Goal: Check status

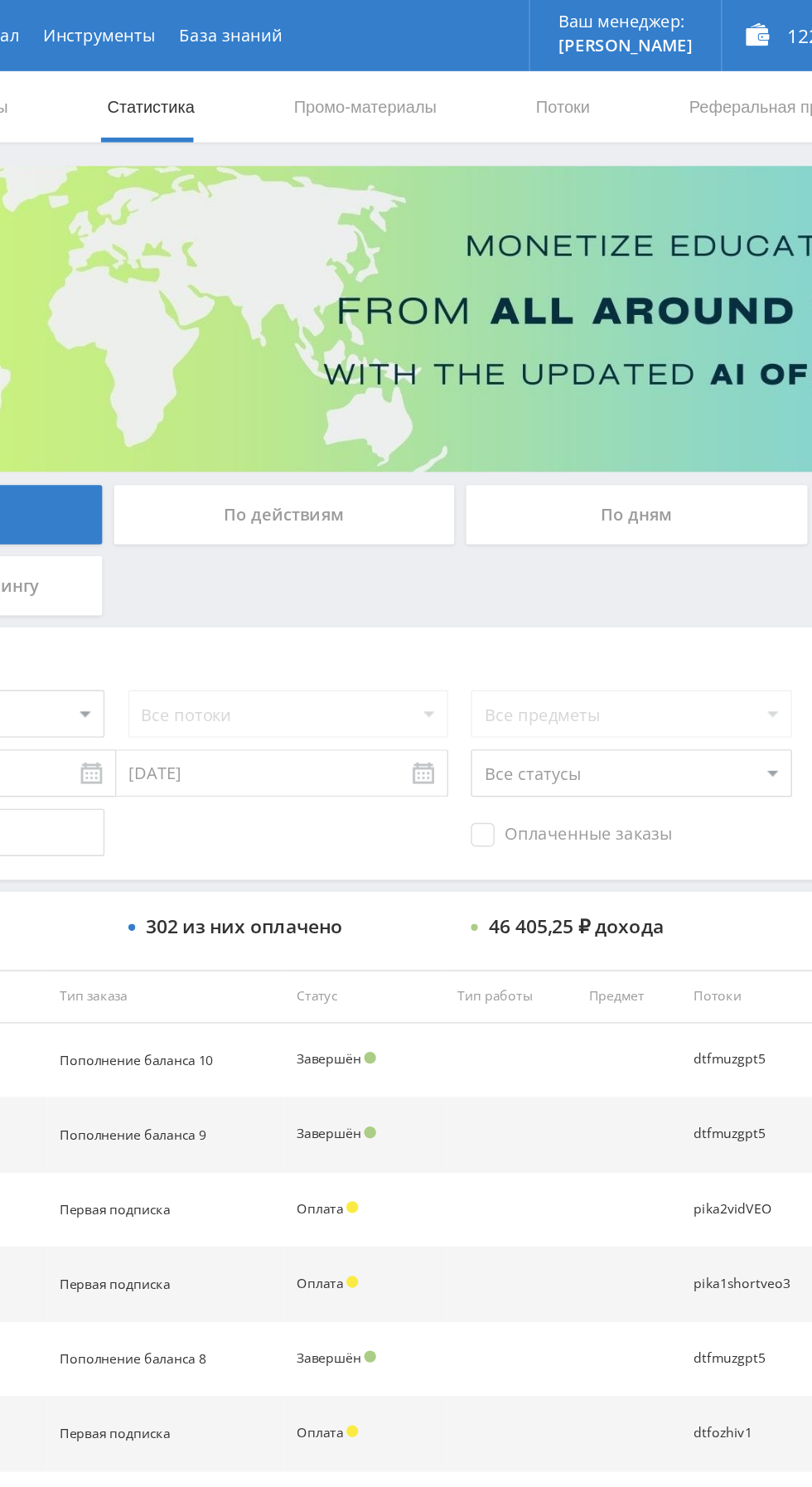
click at [558, 344] on div "По дням" at bounding box center [620, 359] width 238 height 41
click at [0, 0] on input "По дням" at bounding box center [0, 0] width 0 height 0
